Goal: Task Accomplishment & Management: Manage account settings

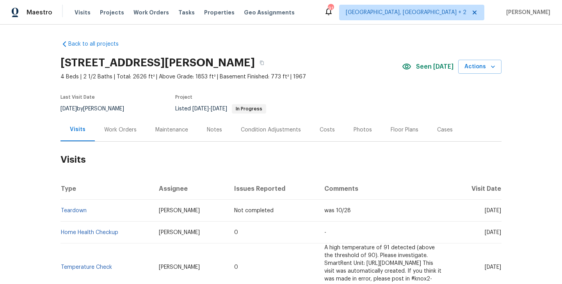
click at [112, 137] on div "Work Orders" at bounding box center [120, 129] width 51 height 23
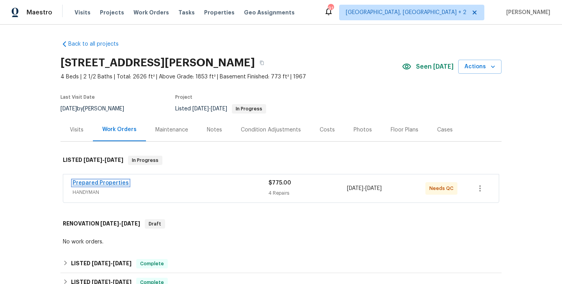
click at [117, 184] on link "Prepared Properties" at bounding box center [101, 182] width 56 height 5
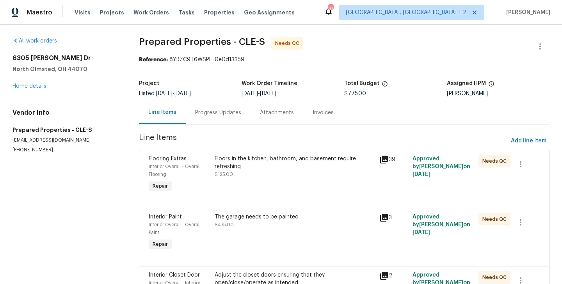
click at [228, 116] on div "Progress Updates" at bounding box center [218, 113] width 46 height 8
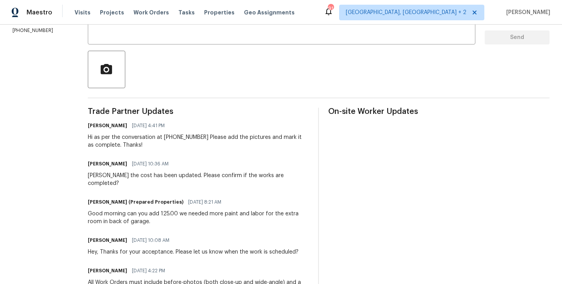
scroll to position [67, 0]
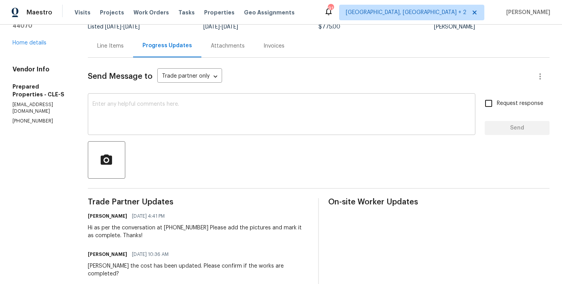
click at [170, 114] on textarea at bounding box center [282, 115] width 378 height 27
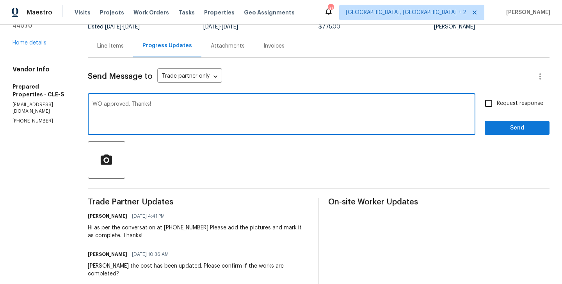
type textarea "WO approved. Thanks!"
click at [516, 129] on span "Send" at bounding box center [517, 128] width 52 height 10
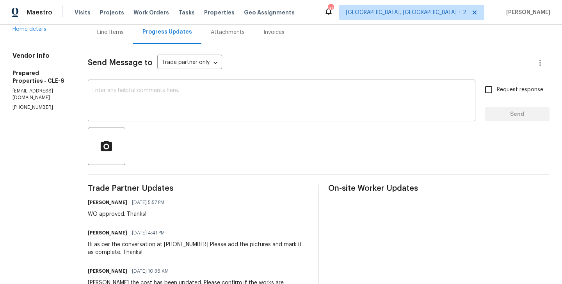
scroll to position [0, 0]
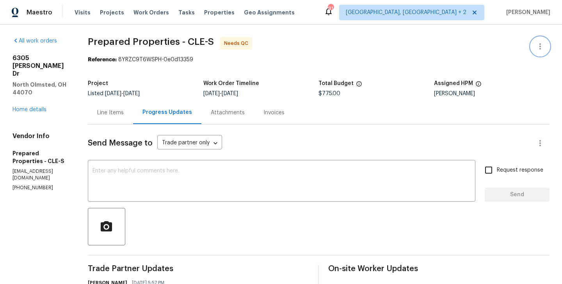
click at [543, 41] on button "button" at bounding box center [540, 46] width 19 height 19
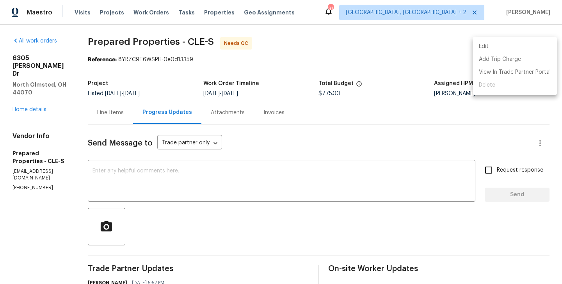
click at [524, 41] on li "Edit" at bounding box center [515, 46] width 84 height 13
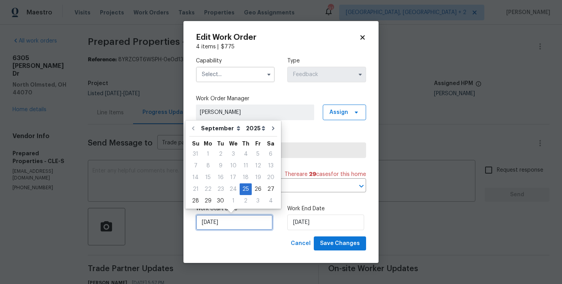
click at [214, 227] on input "25/09/2025" at bounding box center [234, 223] width 77 height 16
click at [205, 202] on div "29" at bounding box center [208, 201] width 12 height 11
type input "29/09/2025"
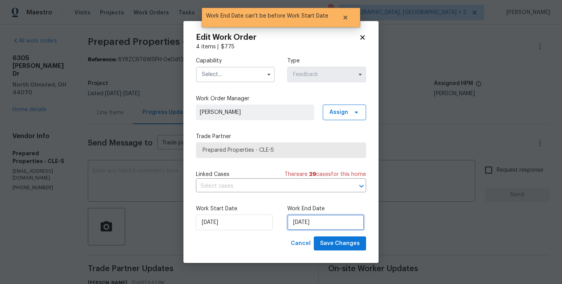
click at [321, 228] on input "29/09/2025" at bounding box center [325, 223] width 77 height 16
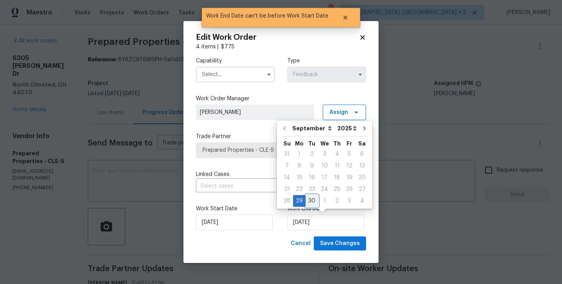
click at [311, 201] on div "30" at bounding box center [312, 201] width 12 height 11
type input "30/09/2025"
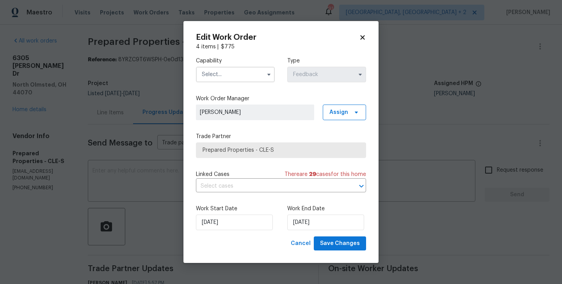
click at [228, 66] on div "Capability" at bounding box center [235, 69] width 79 height 25
click at [228, 67] on input "text" at bounding box center [235, 75] width 79 height 16
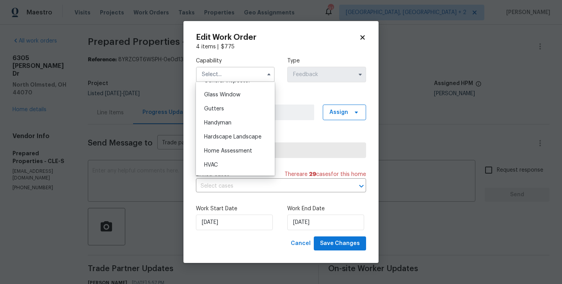
scroll to position [398, 0]
click at [227, 119] on div "Handyman" at bounding box center [235, 123] width 75 height 14
type input "Handyman"
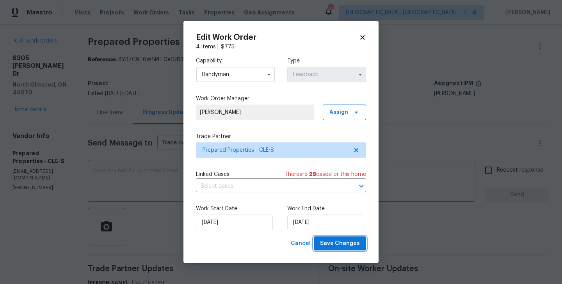
click at [343, 249] on button "Save Changes" at bounding box center [340, 244] width 52 height 14
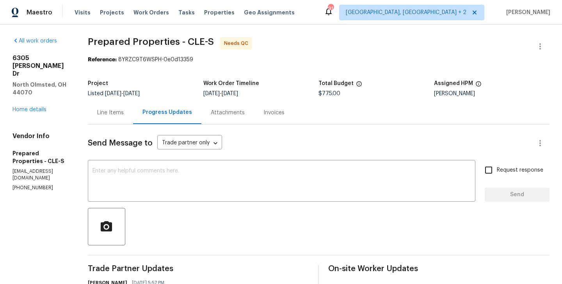
click at [124, 115] on div "Line Items" at bounding box center [110, 113] width 27 height 8
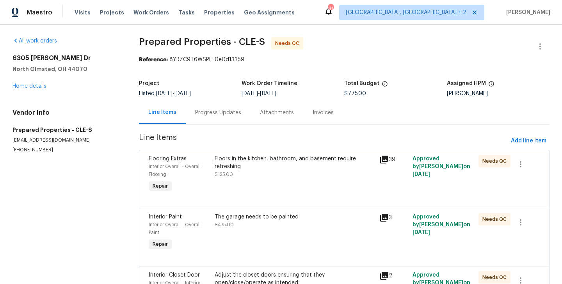
click at [246, 171] on div "Floors in the kitchen, bathroom, and basement require refreshing $125.00" at bounding box center [295, 166] width 161 height 23
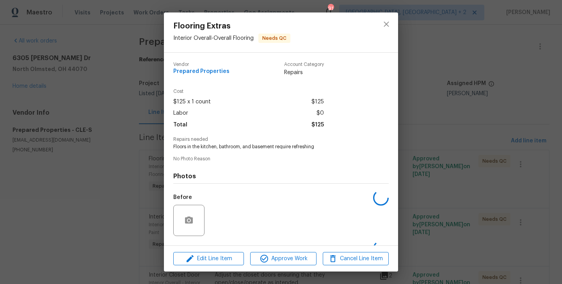
scroll to position [49, 0]
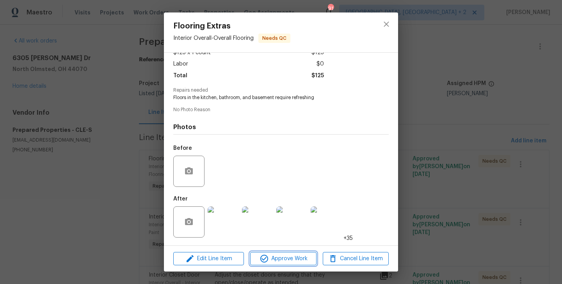
click at [277, 260] on span "Approve Work" at bounding box center [283, 259] width 61 height 10
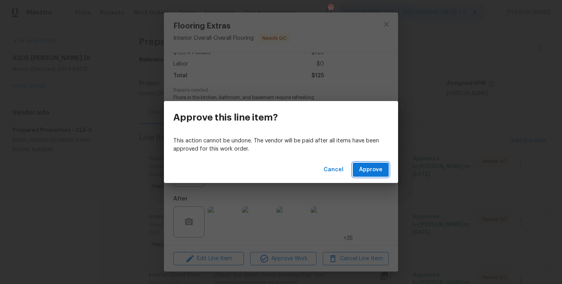
click at [377, 171] on span "Approve" at bounding box center [370, 170] width 23 height 10
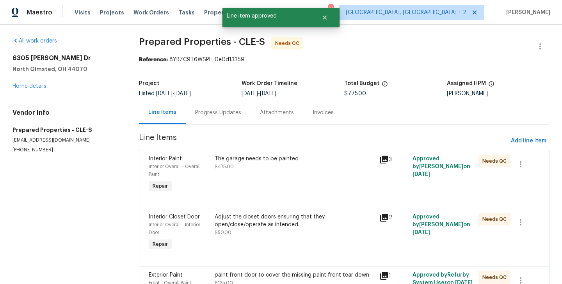
click at [260, 152] on div "Interior Paint Interior Overall - Overall Paint Repair The garage needs to be p…" at bounding box center [344, 179] width 411 height 58
click at [242, 169] on div "The garage needs to be painted $475.00" at bounding box center [295, 163] width 161 height 16
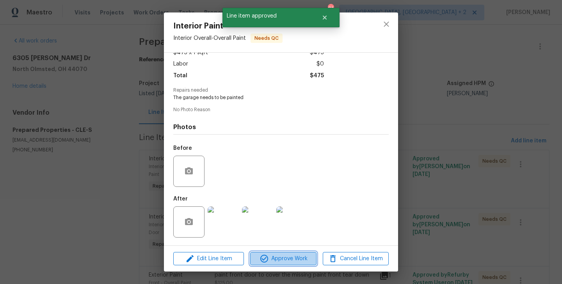
click at [264, 262] on icon "button" at bounding box center [264, 258] width 9 height 9
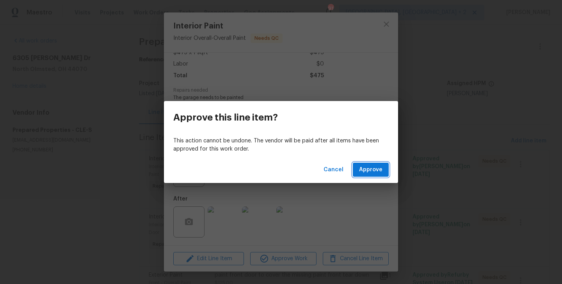
click at [373, 168] on span "Approve" at bounding box center [370, 170] width 23 height 10
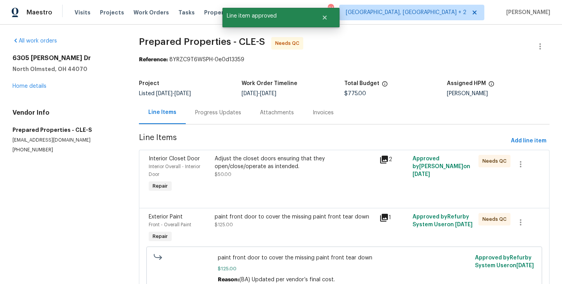
click at [268, 159] on div "Adjust the closet doors ensuring that they open/close/operate as intended." at bounding box center [295, 163] width 161 height 16
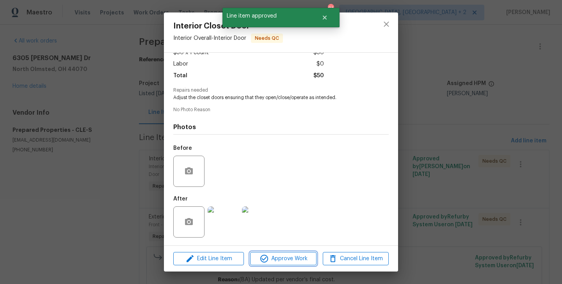
click at [278, 262] on span "Approve Work" at bounding box center [283, 259] width 61 height 10
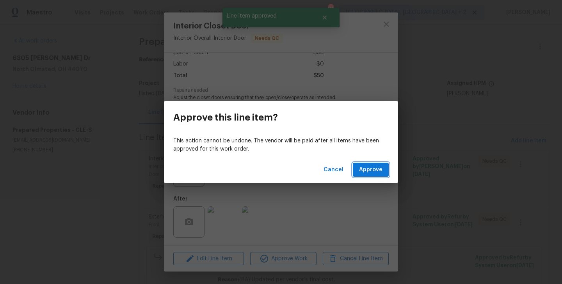
click at [388, 167] on button "Approve" at bounding box center [371, 170] width 36 height 14
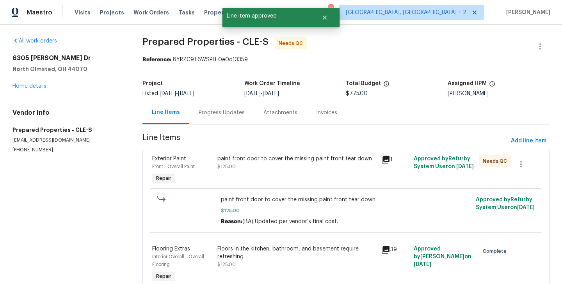
click at [271, 177] on div "paint front door to cover the missing paint front tear down $125.00" at bounding box center [297, 171] width 164 height 36
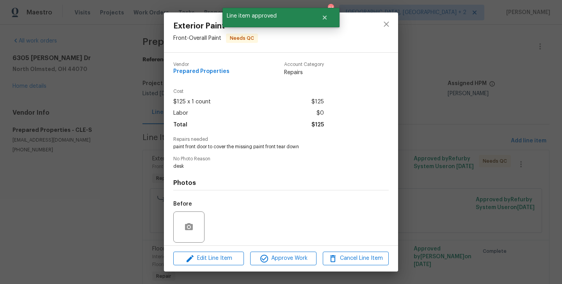
scroll to position [56, 0]
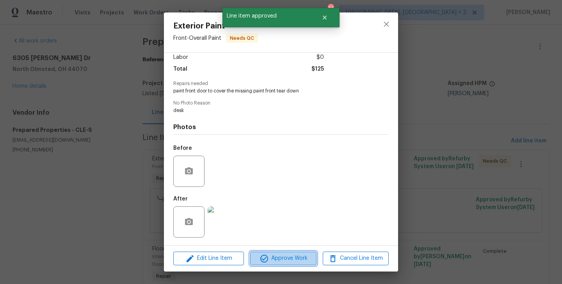
click at [276, 257] on span "Approve Work" at bounding box center [283, 259] width 61 height 10
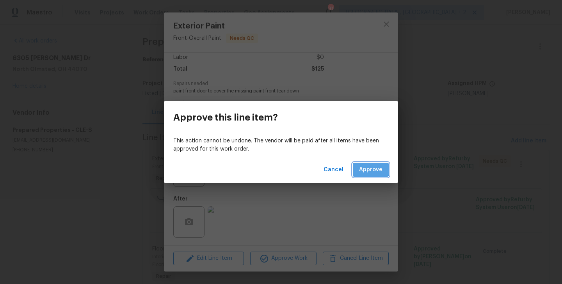
click at [360, 165] on button "Approve" at bounding box center [371, 170] width 36 height 14
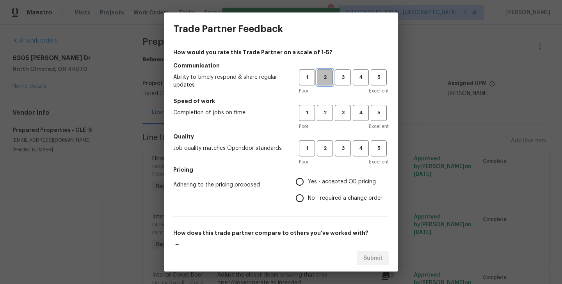
click at [323, 77] on span "2" at bounding box center [325, 77] width 14 height 9
click at [342, 107] on button "3" at bounding box center [343, 113] width 16 height 16
click at [342, 143] on button "3" at bounding box center [343, 149] width 16 height 16
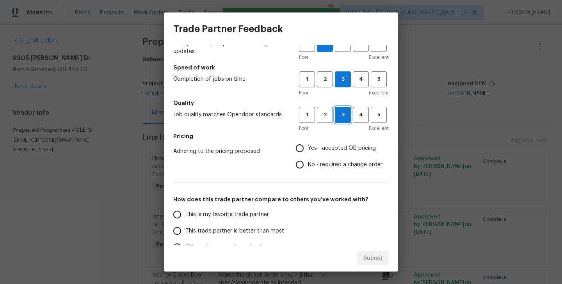
scroll to position [44, 0]
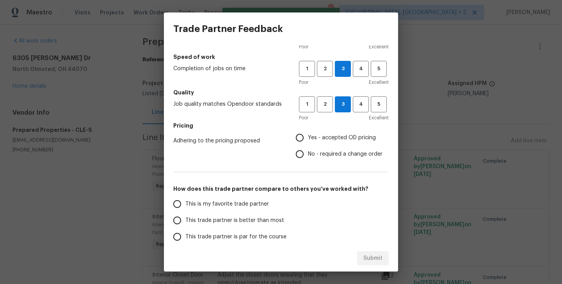
click at [331, 160] on label "No - required a change order" at bounding box center [337, 154] width 91 height 16
click at [308, 160] on input "No - required a change order" at bounding box center [300, 154] width 16 height 16
radio input "true"
click at [256, 220] on span "This trade partner is better than most" at bounding box center [235, 221] width 99 height 8
click at [186, 220] on input "This trade partner is better than most" at bounding box center [177, 220] width 16 height 16
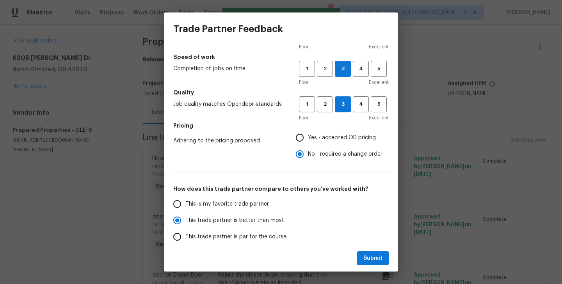
click at [373, 251] on div "Submit" at bounding box center [281, 258] width 234 height 27
click at [370, 253] on button "Submit" at bounding box center [373, 259] width 32 height 14
radio input "true"
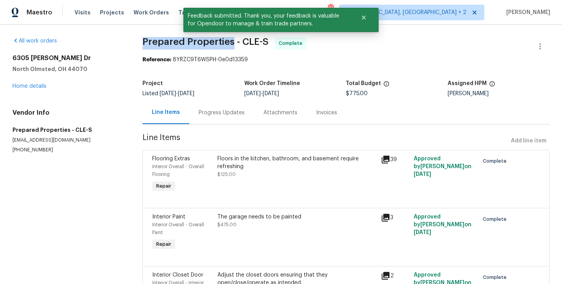
drag, startPoint x: 137, startPoint y: 44, endPoint x: 230, endPoint y: 46, distance: 92.2
click at [230, 46] on div "All work orders 6305 Christman Dr North Olmsted, OH 44070 Home details Vendor I…" at bounding box center [281, 231] width 562 height 412
copy span "Prepared Properties"
click at [19, 85] on link "Home details" at bounding box center [29, 86] width 34 height 5
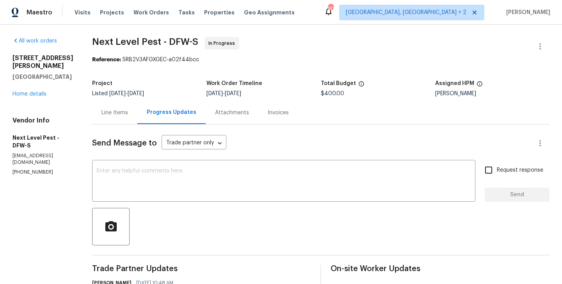
click at [39, 91] on div "3925 Wedgworth Rd S Fort Worth, TX 76133 Home details" at bounding box center [42, 76] width 61 height 44
click at [39, 92] on link "Home details" at bounding box center [29, 93] width 34 height 5
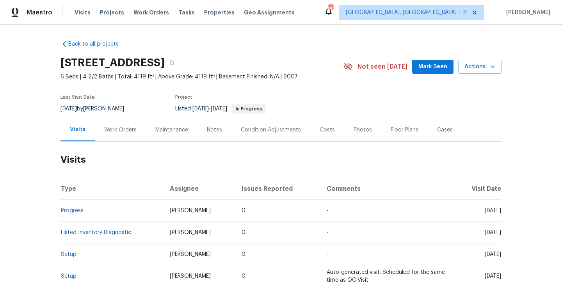
click at [120, 134] on div "Work Orders" at bounding box center [120, 129] width 51 height 23
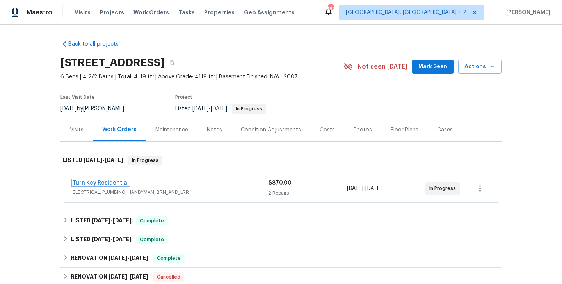
click at [116, 180] on link "Turn Key Residential" at bounding box center [101, 182] width 56 height 5
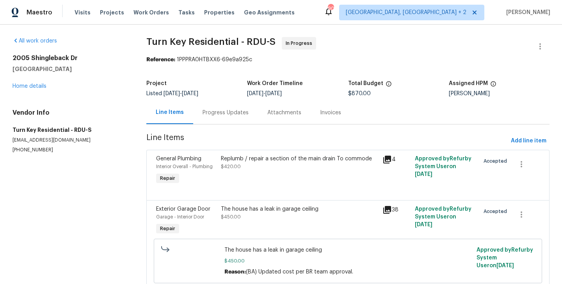
scroll to position [29, 0]
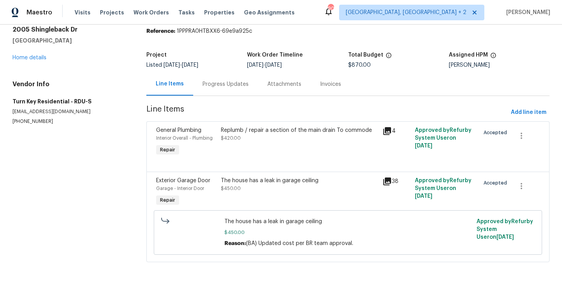
click at [25, 127] on section "All work orders 2005 Shingleback Dr Wake Forest, NC 27587 Home details Vendor I…" at bounding box center [69, 140] width 115 height 263
copy p "[PHONE_NUMBER]"
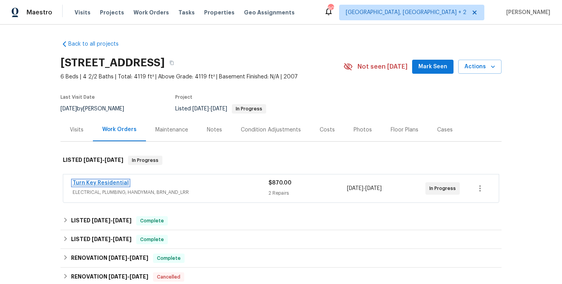
click at [112, 183] on link "Turn Key Residential" at bounding box center [101, 182] width 56 height 5
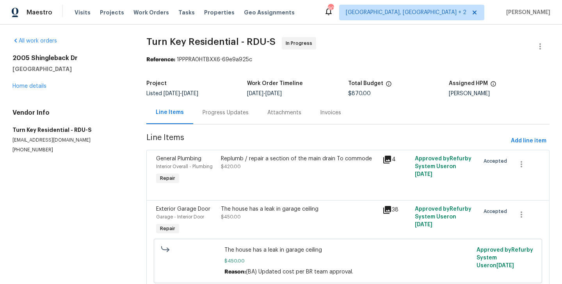
click at [205, 109] on div "Progress Updates" at bounding box center [226, 113] width 46 height 8
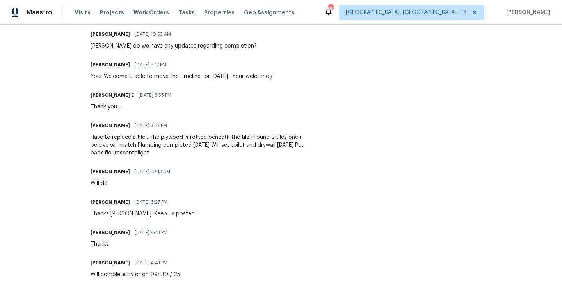
scroll to position [41, 0]
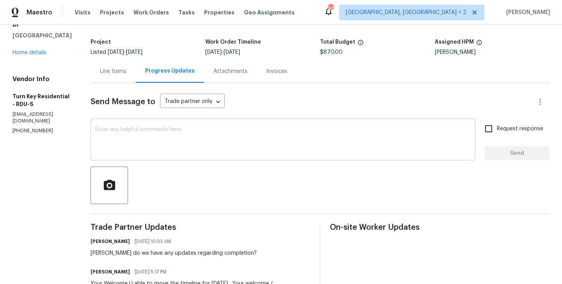
click at [163, 121] on div "x ​" at bounding box center [283, 141] width 385 height 40
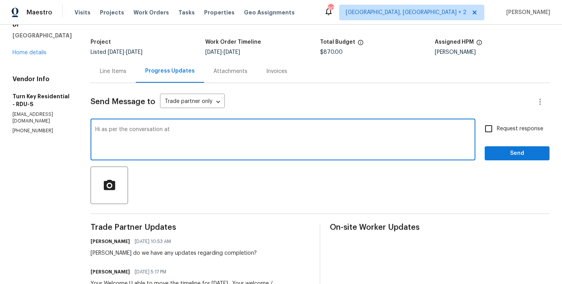
paste textarea "Turn Key Residential- A note was placed late [DATE] requesting that completion …"
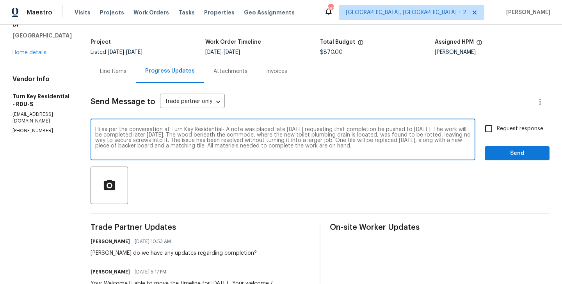
drag, startPoint x: 244, startPoint y: 130, endPoint x: 191, endPoint y: 130, distance: 53.5
click at [191, 130] on textarea "Hi as per the conversation at Turn Key Residential- A note was placed late [DAT…" at bounding box center [283, 140] width 376 height 27
click at [45, 128] on p "[PHONE_NUMBER]" at bounding box center [41, 131] width 59 height 7
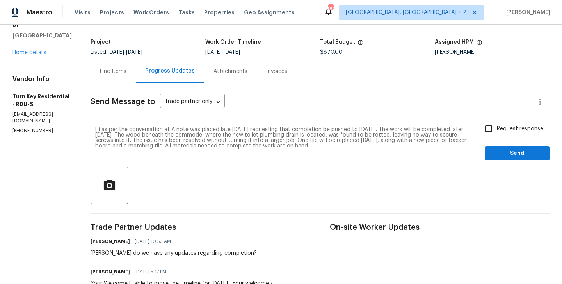
click at [45, 128] on p "[PHONE_NUMBER]" at bounding box center [41, 131] width 59 height 7
copy p "[PHONE_NUMBER]"
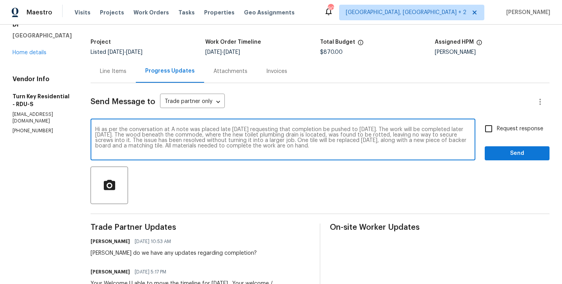
click at [189, 130] on textarea "Hi as per the conversation at A note was placed late [DATE] requesting that com…" at bounding box center [283, 140] width 376 height 27
paste textarea "[PHONE_NUMBER]"
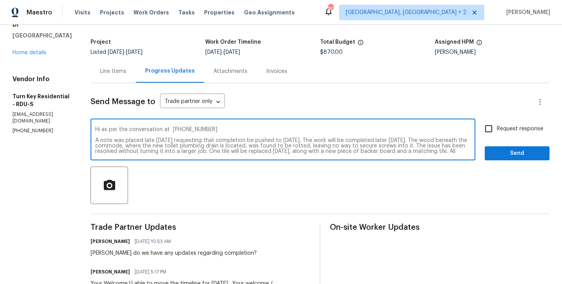
scroll to position [5, 0]
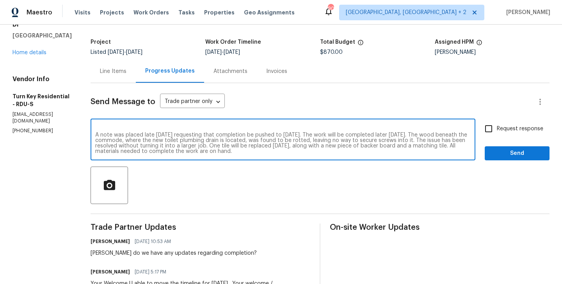
click at [300, 151] on textarea "Hi as per the conversation at [PHONE_NUMBER] A note was placed late [DATE] requ…" at bounding box center [283, 140] width 376 height 27
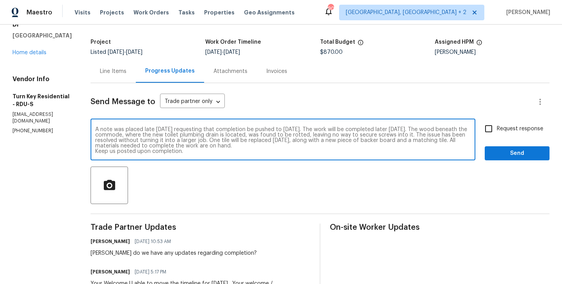
type textarea "Hi as per the conversation at [PHONE_NUMBER] A note was placed late [DATE] requ…"
click at [528, 131] on span "Request response" at bounding box center [520, 129] width 46 height 8
click at [497, 131] on input "Request response" at bounding box center [489, 129] width 16 height 16
checkbox input "true"
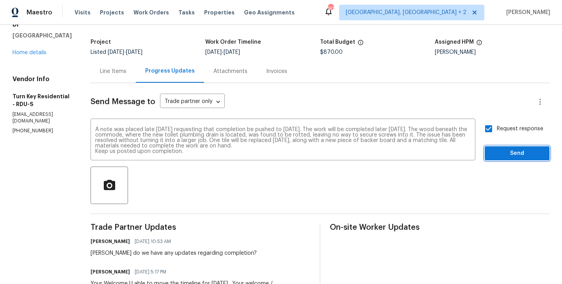
click at [508, 155] on span "Send" at bounding box center [517, 154] width 52 height 10
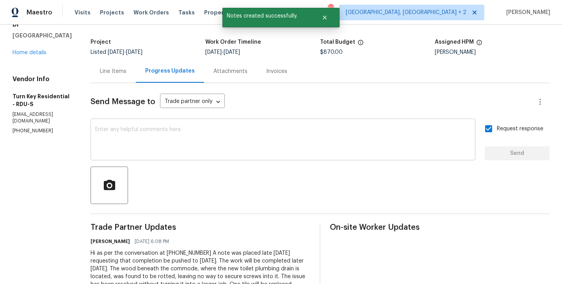
scroll to position [0, 0]
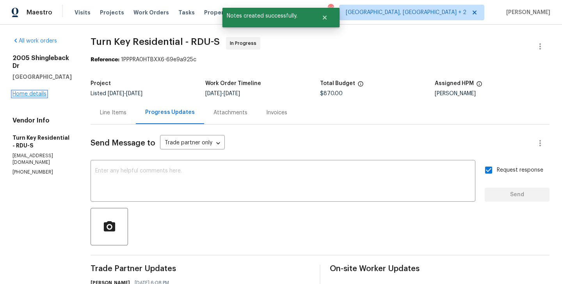
click at [30, 91] on link "Home details" at bounding box center [29, 93] width 34 height 5
